Goal: Obtain resource: Download file/media

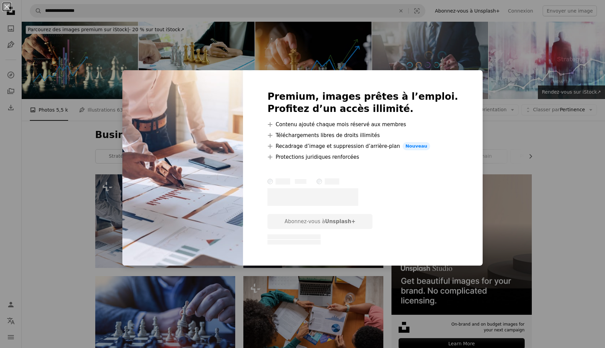
scroll to position [95, 0]
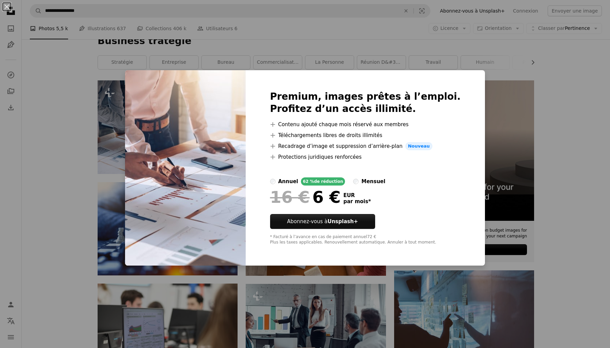
click at [118, 100] on div "An X shape Premium, images prêtes à l’emploi. Profitez d’un accès illimité. A p…" at bounding box center [305, 174] width 610 height 348
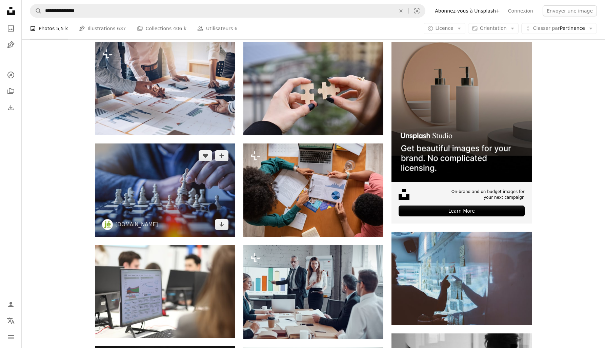
scroll to position [106, 0]
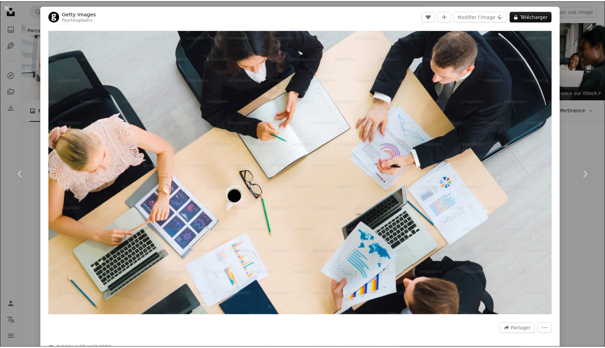
scroll to position [13853, 0]
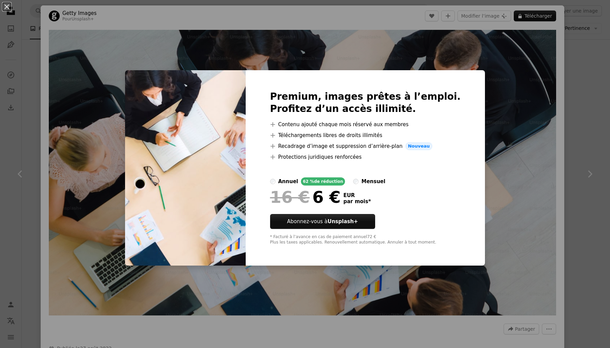
click at [474, 59] on div "An X shape Premium, images prêtes à l’emploi. Profitez d’un accès illimité. A p…" at bounding box center [305, 174] width 610 height 348
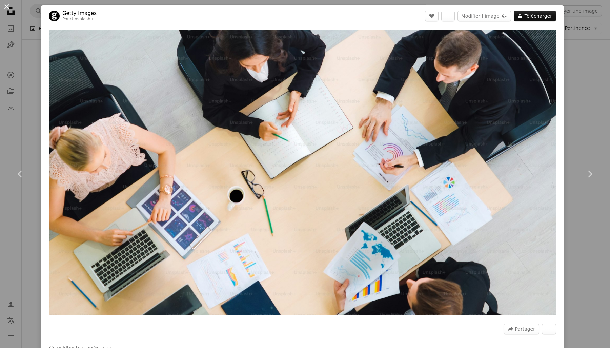
click at [8, 7] on button "An X shape" at bounding box center [7, 7] width 8 height 8
